Goal: Task Accomplishment & Management: Manage account settings

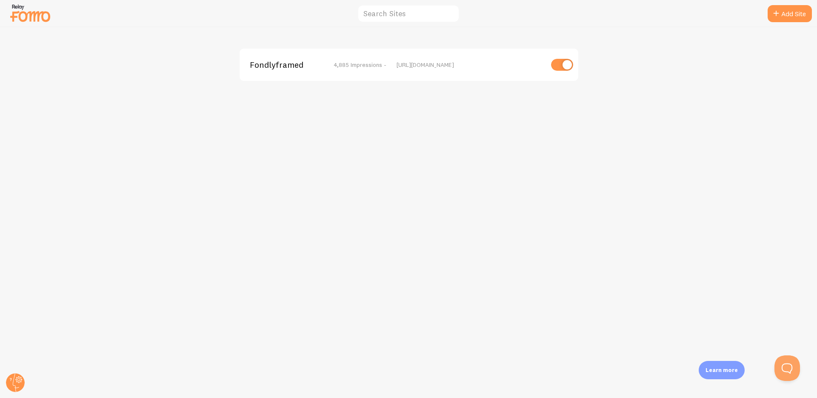
click at [52, 21] on div at bounding box center [408, 13] width 817 height 27
click at [32, 17] on img at bounding box center [30, 13] width 43 height 22
click at [28, 20] on img at bounding box center [30, 13] width 43 height 22
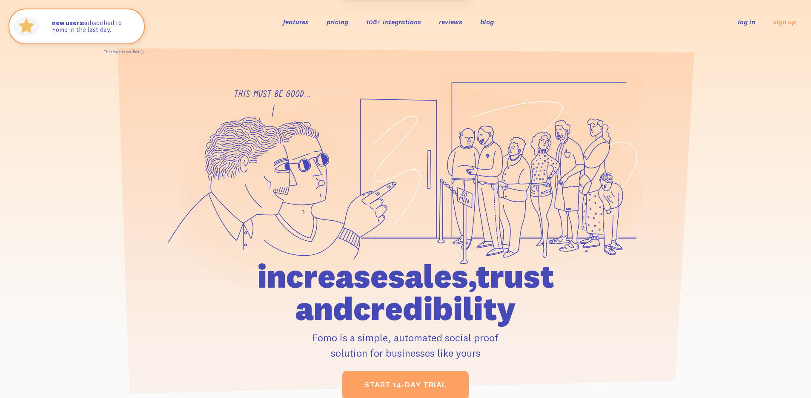
click at [739, 21] on link "log in" at bounding box center [746, 21] width 17 height 9
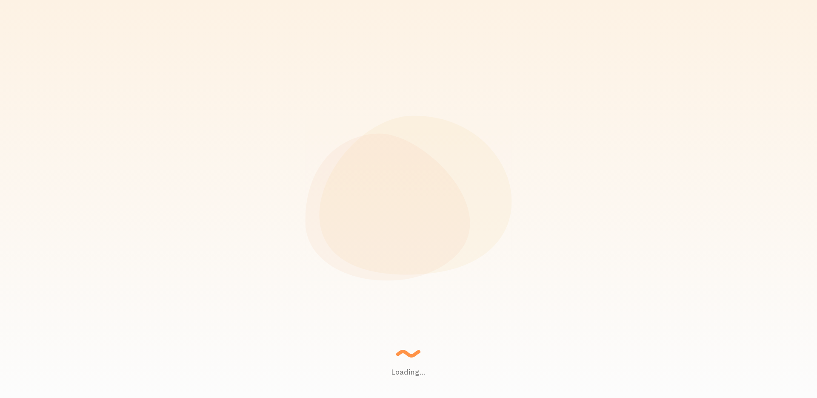
scroll to position [224, 672]
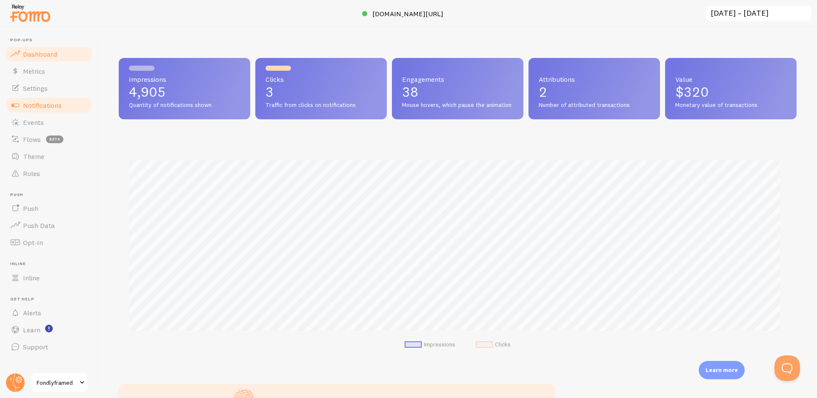
click at [25, 110] on link "Notifications" at bounding box center [49, 105] width 88 height 17
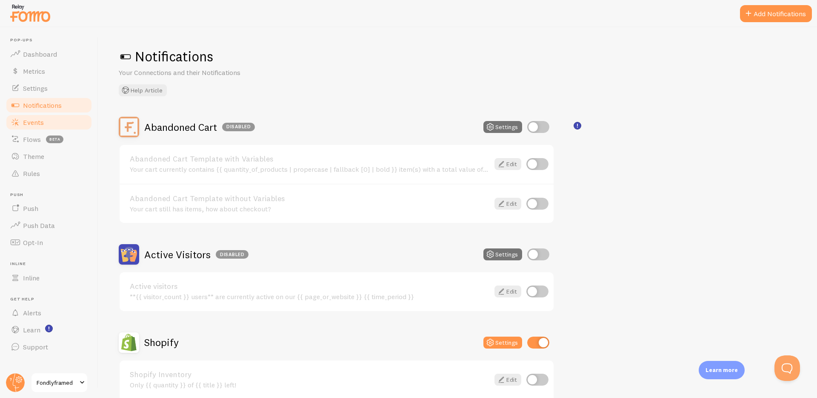
click at [36, 120] on span "Events" at bounding box center [33, 122] width 21 height 9
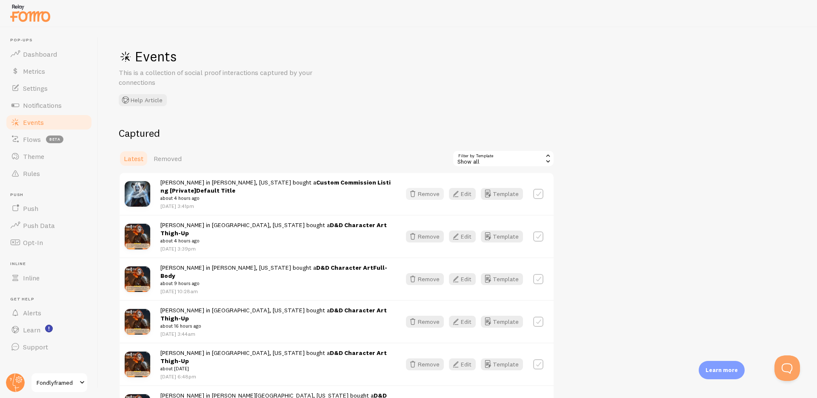
click at [438, 194] on button "Remove" at bounding box center [425, 194] width 38 height 12
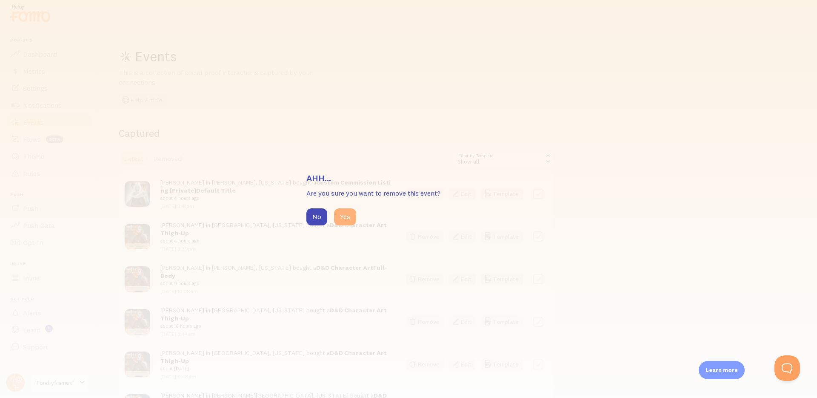
click at [336, 215] on button "Yes" at bounding box center [345, 216] width 22 height 17
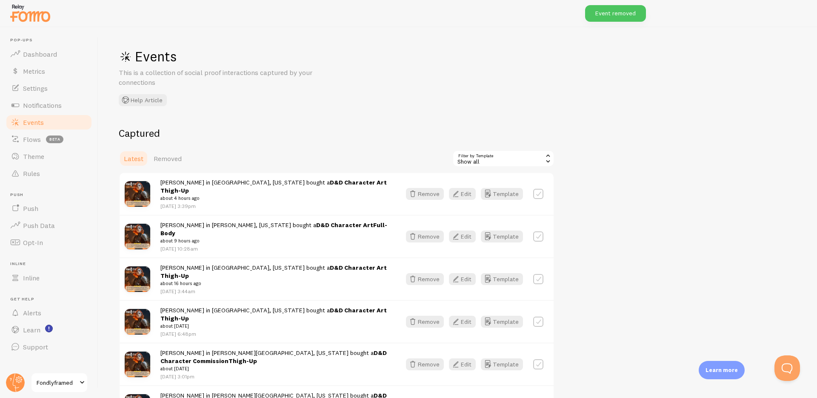
click at [430, 115] on div "Events This is a collection of social proof interactions captured by your conne…" at bounding box center [457, 212] width 719 height 370
